Goal: Ask a question

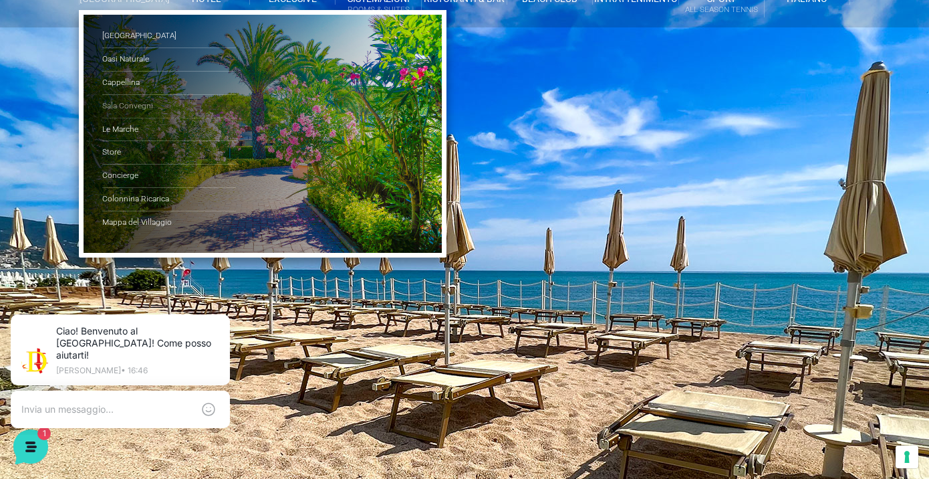
scroll to position [80, 0]
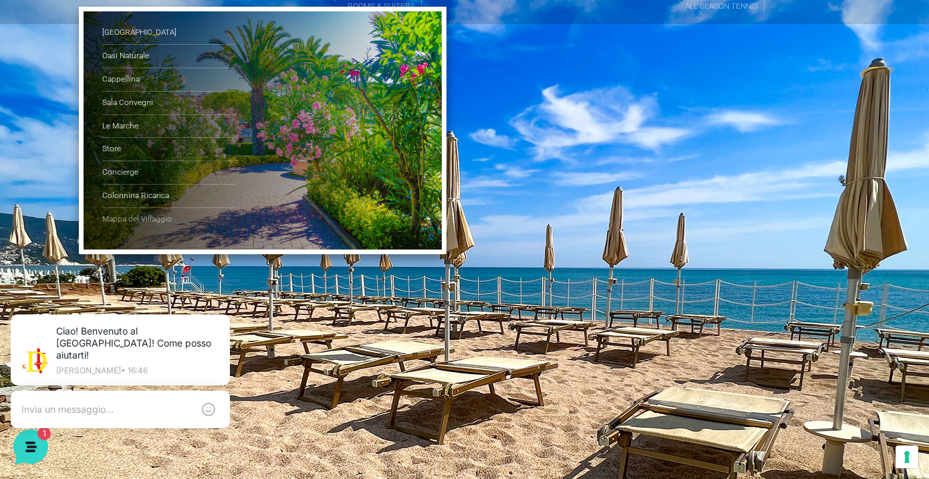
click at [147, 231] on link "Mappa del Villaggio" at bounding box center [169, 219] width 134 height 23
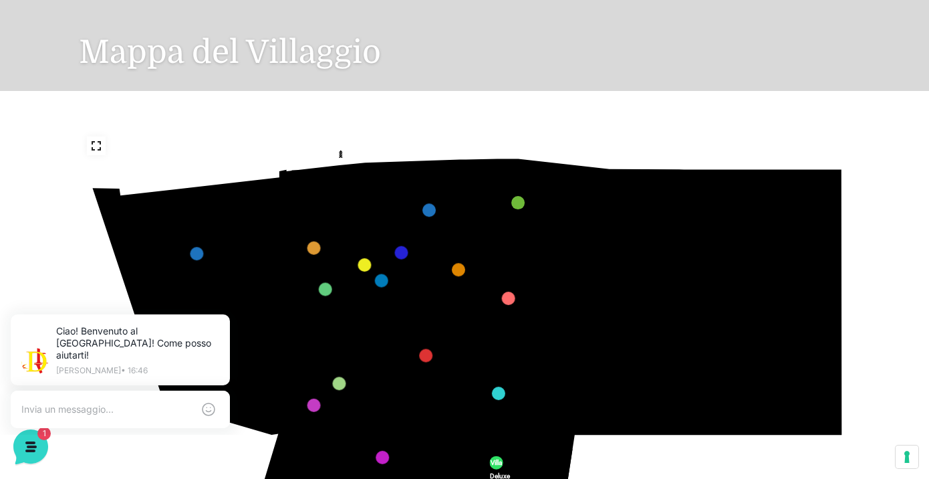
scroll to position [132, 0]
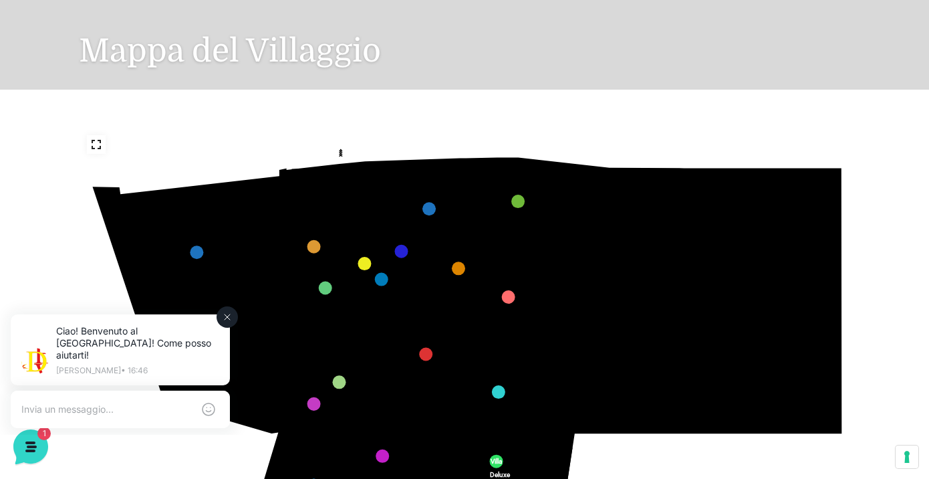
click at [65, 403] on textarea at bounding box center [106, 409] width 171 height 12
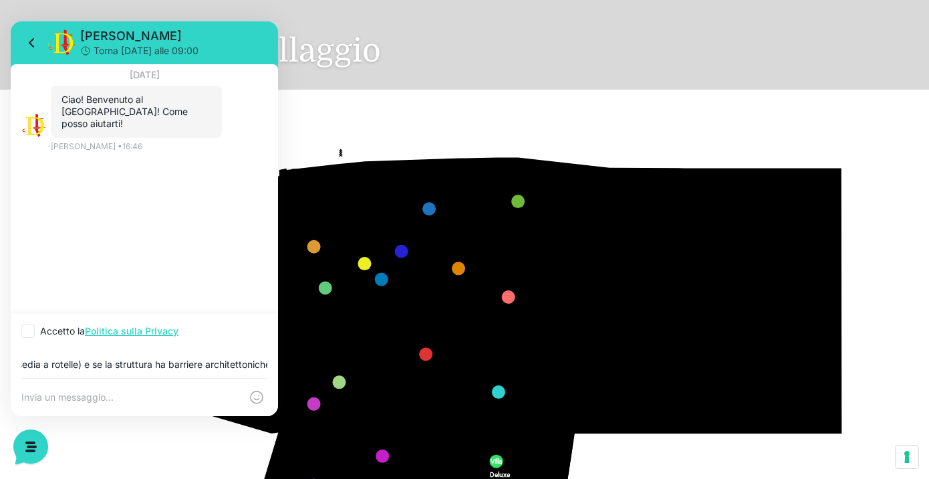
scroll to position [0, 303]
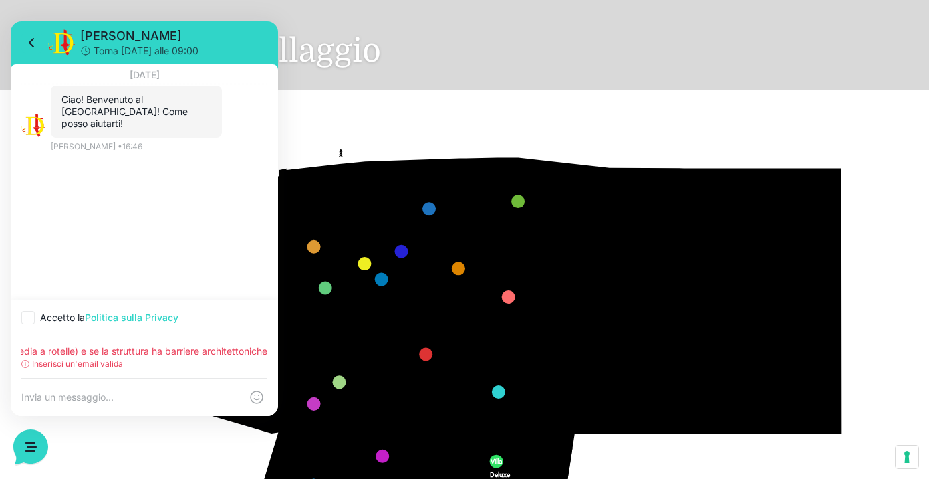
type input "buongiorno, volevo sapere se avete stanze attrezzate per disabili (sedia a rote…"
click at [132, 371] on div "buongiorno, volevo sapere se avete stanze attrezzate per disabili (sedia a rote…" at bounding box center [144, 356] width 267 height 43
click at [176, 386] on div at bounding box center [144, 396] width 267 height 37
click at [27, 319] on icon at bounding box center [27, 317] width 5 height 4
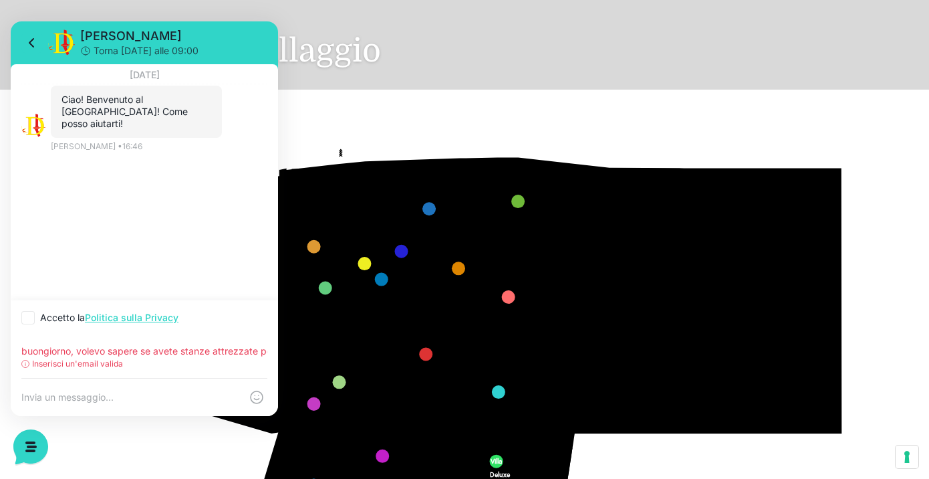
click at [27, 319] on input "Accetto la Politica sulla Privacy" at bounding box center [25, 317] width 9 height 9
checkbox input "true"
click at [190, 362] on div "Inserisci un'email valida" at bounding box center [144, 364] width 246 height 12
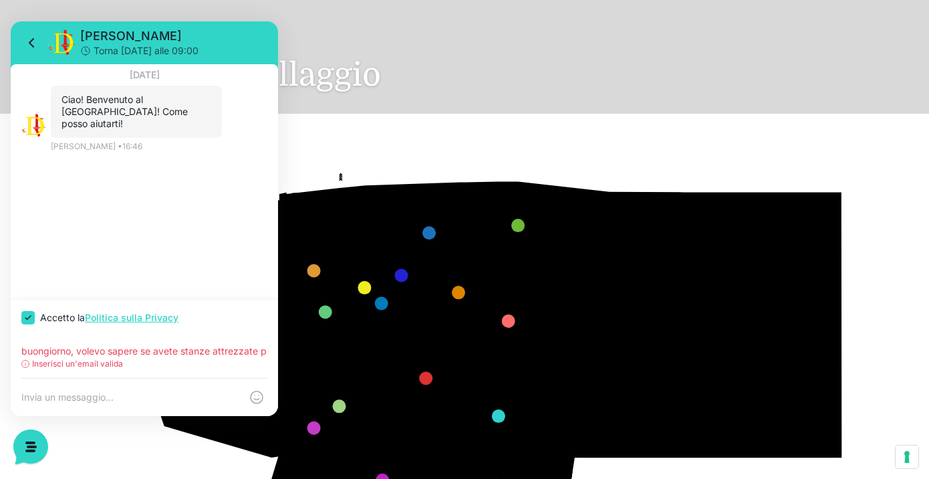
scroll to position [104, 0]
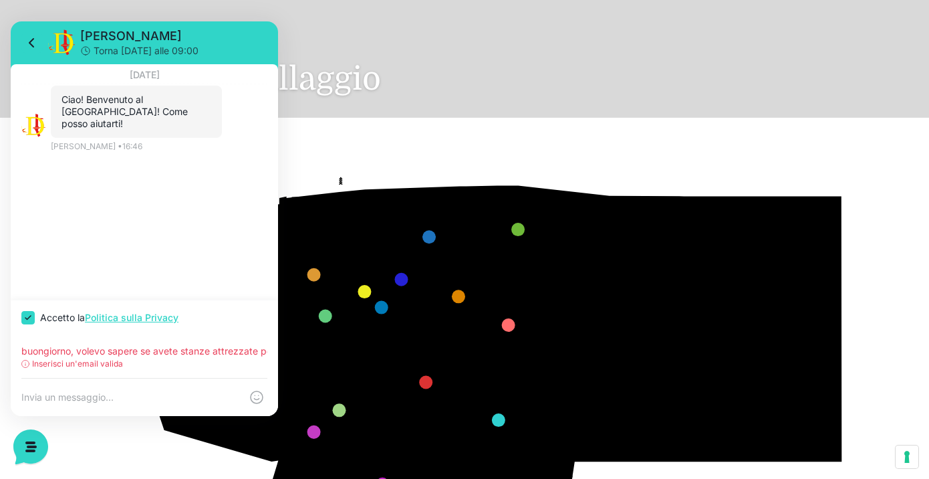
click at [87, 394] on textarea at bounding box center [130, 397] width 219 height 12
drag, startPoint x: 24, startPoint y: 352, endPoint x: 215, endPoint y: 357, distance: 191.2
click at [217, 358] on div "buongiorno, volevo sapere se avete stanze attrezzate per disabili (sedia a rote…" at bounding box center [144, 356] width 267 height 43
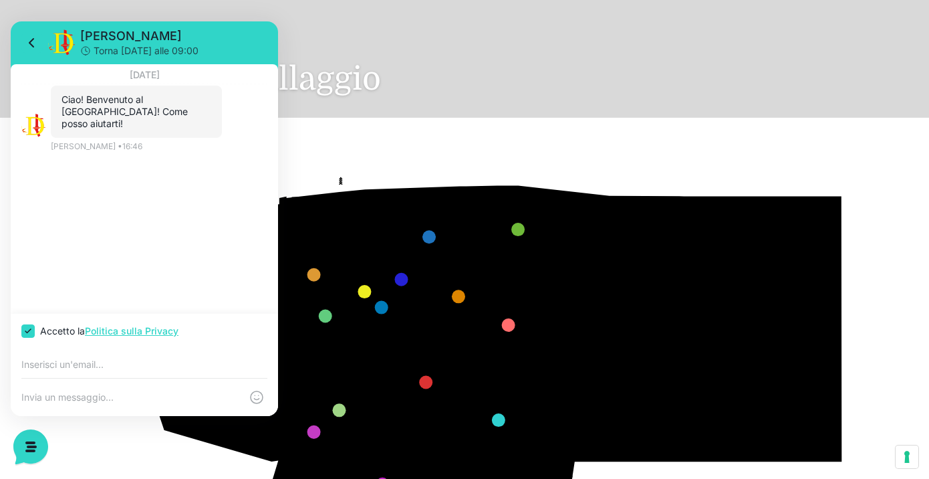
click at [106, 397] on textarea at bounding box center [130, 397] width 219 height 12
paste textarea "buongiorno, volevo sapere se avete stanze attrezzate per disabili (sedia a rote…"
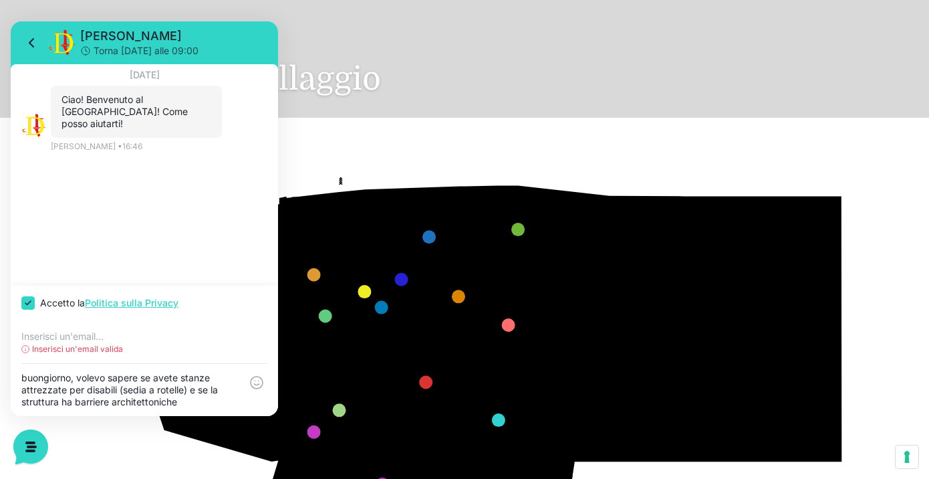
type textarea "buongiorno, volevo sapere se avete stanze attrezzate per disabili (sedia a rote…"
click at [106, 352] on p "Inserisci un'email valida" at bounding box center [77, 349] width 91 height 12
click at [108, 339] on input "email" at bounding box center [144, 336] width 246 height 11
type input "[PERSON_NAME][EMAIL_ADDRESS][DOMAIN_NAME]"
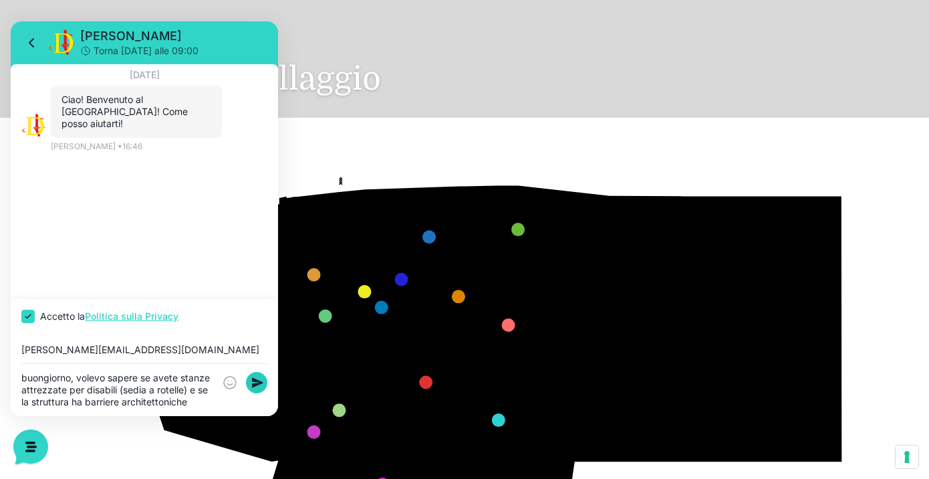
click at [253, 390] on rect at bounding box center [256, 382] width 21 height 21
